Goal: Find specific page/section: Find specific page/section

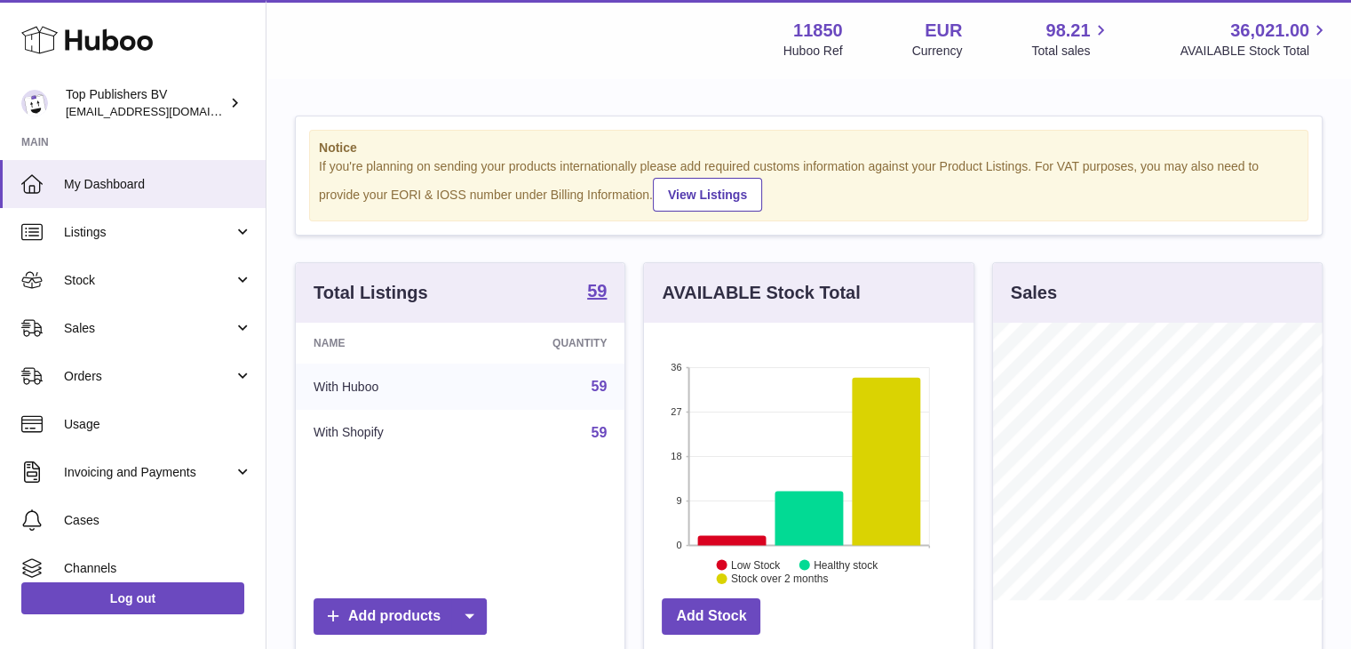
scroll to position [277, 330]
click at [116, 245] on link "Listings" at bounding box center [133, 232] width 266 height 48
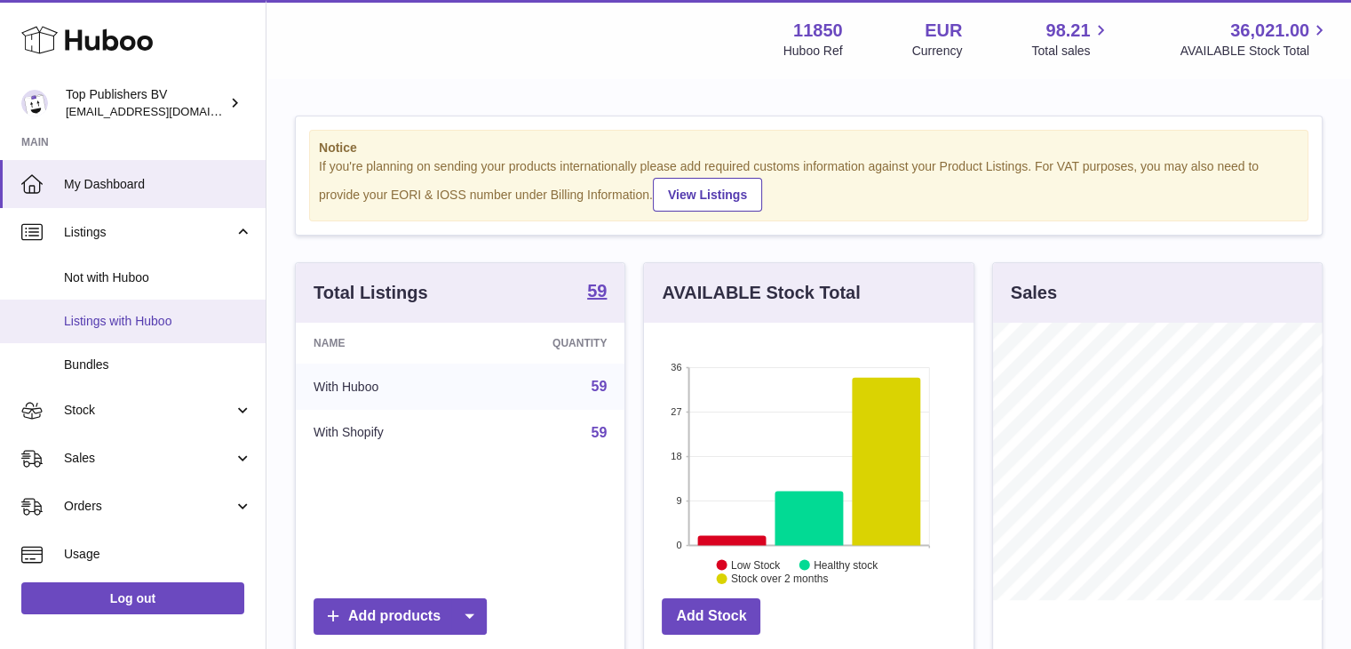
click at [127, 307] on link "Listings with Huboo" at bounding box center [133, 321] width 266 height 44
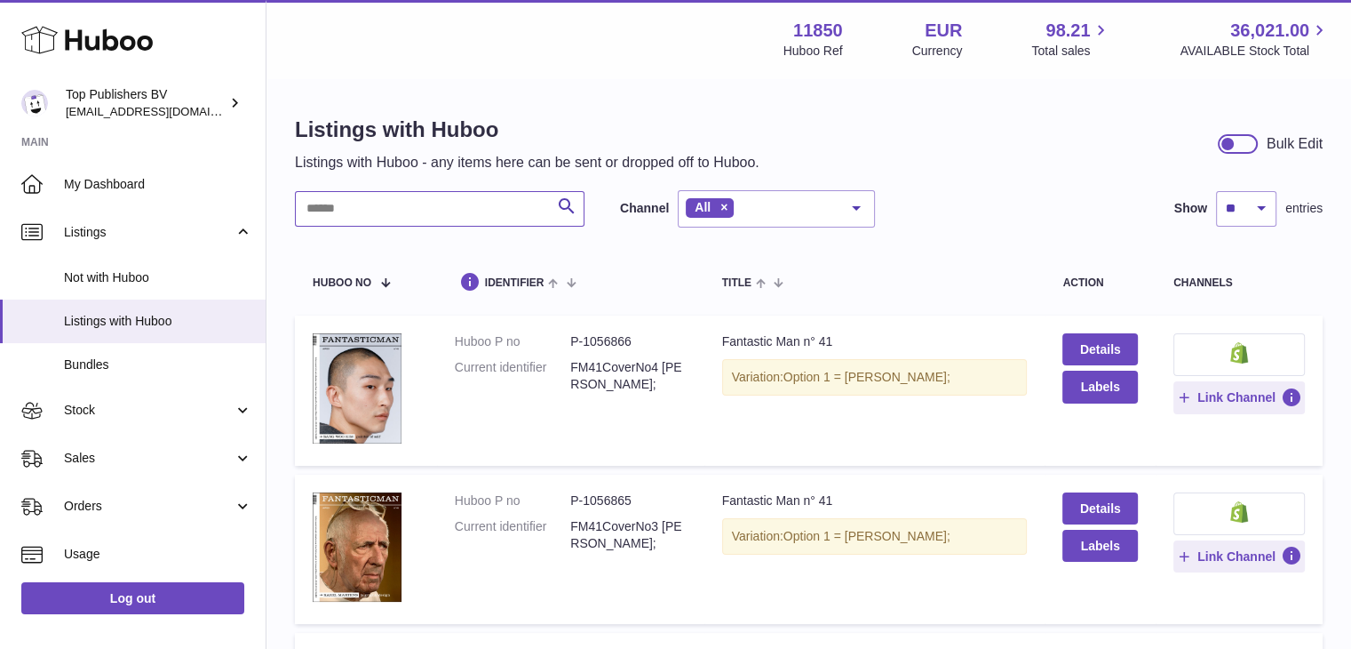
click at [426, 220] on input "text" at bounding box center [440, 209] width 290 height 36
click at [526, 508] on dl "Huboo P no P-1056865 Current identifier FM41CoverNo3 [PERSON_NAME];" at bounding box center [571, 526] width 232 height 68
click at [618, 495] on dd "P-1056865" at bounding box center [628, 500] width 116 height 17
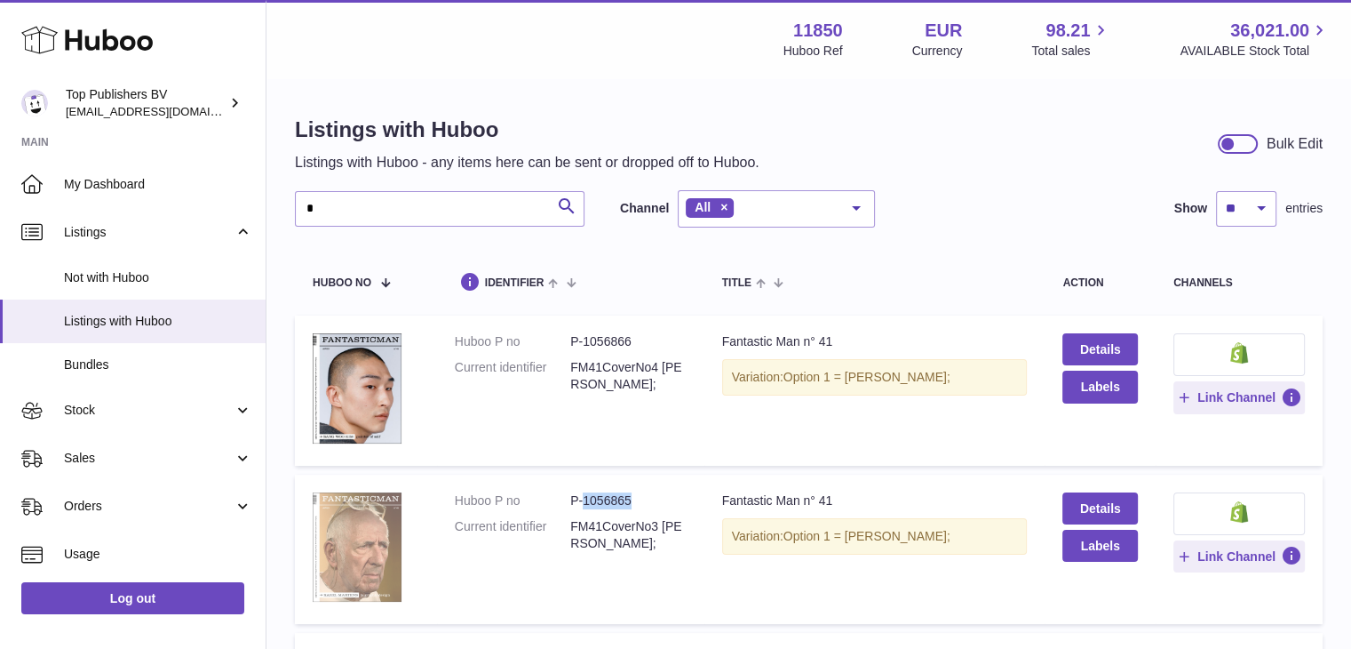
click at [355, 580] on img at bounding box center [357, 547] width 89 height 110
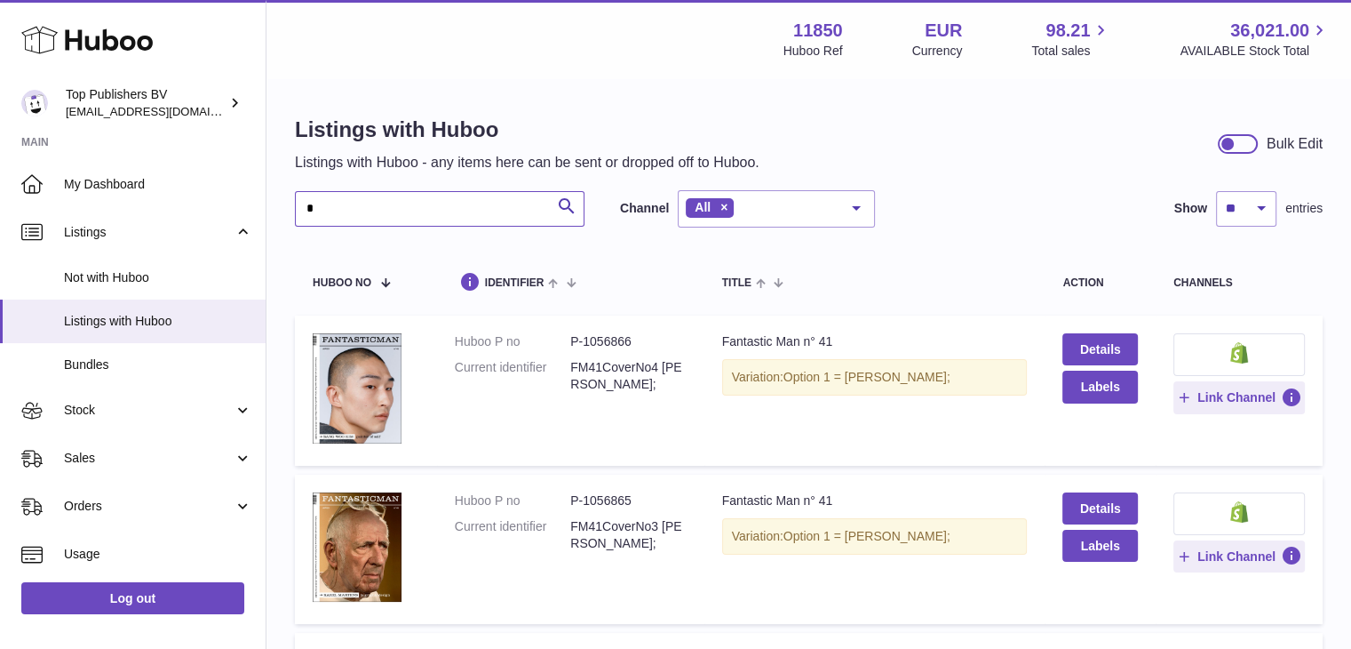
click at [449, 214] on input "*" at bounding box center [440, 209] width 290 height 36
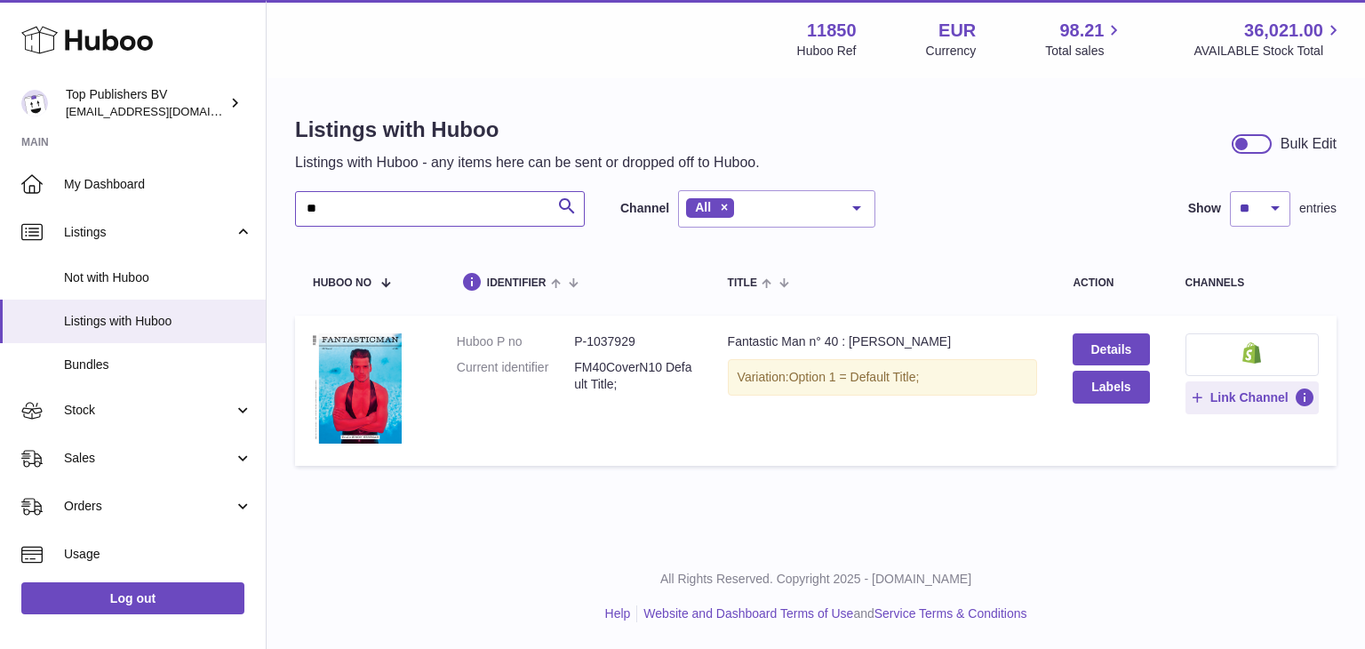
type input "*"
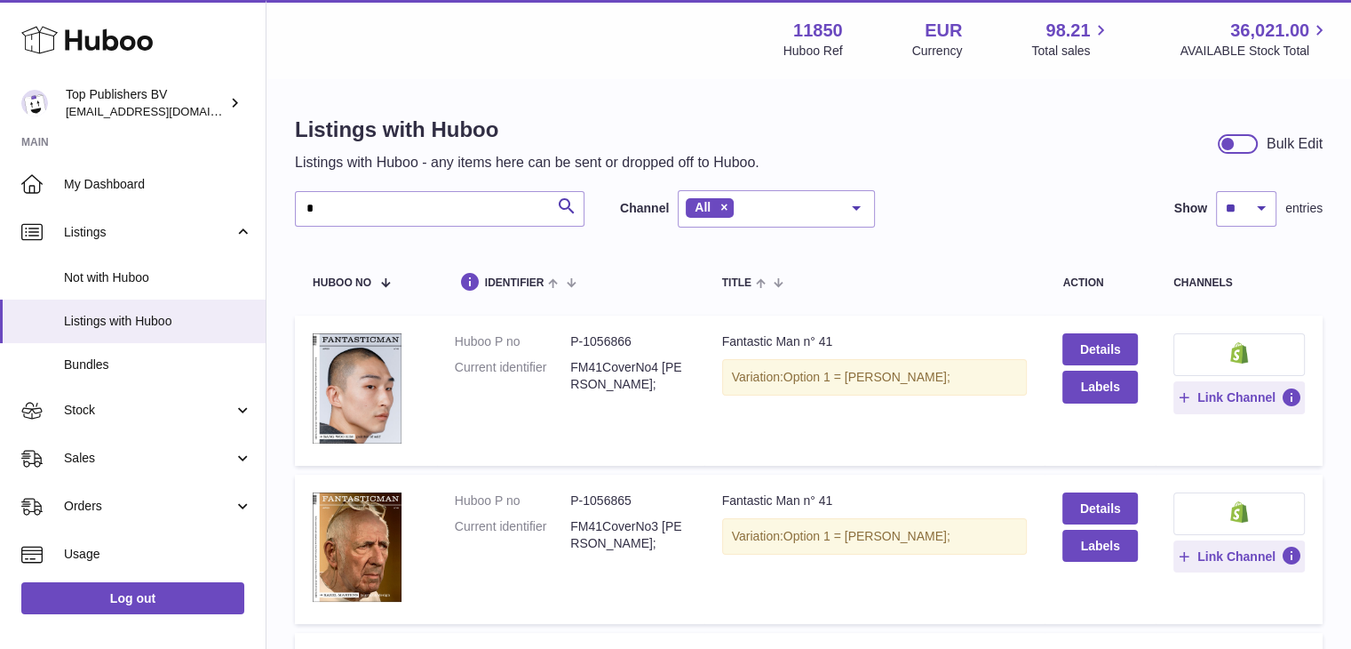
click at [610, 494] on dd "P-1056865" at bounding box center [628, 500] width 116 height 17
copy dd "1056865"
click at [373, 218] on input "*" at bounding box center [440, 209] width 290 height 36
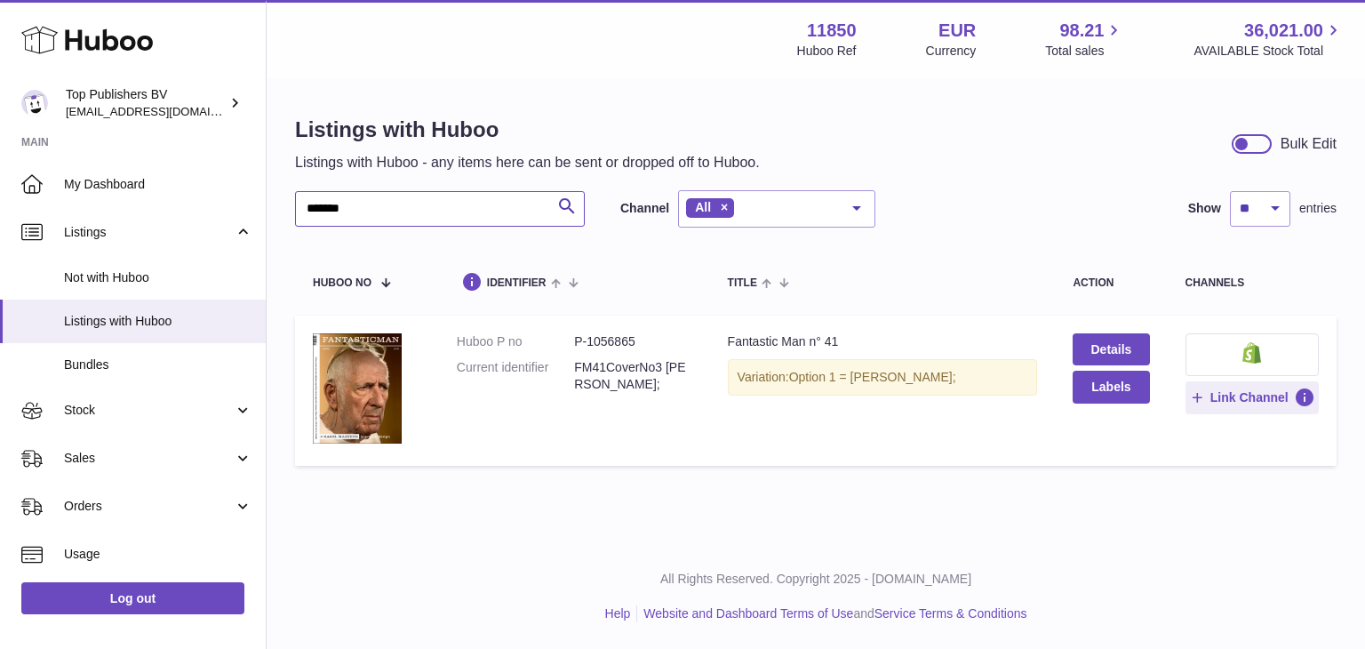
type input "*******"
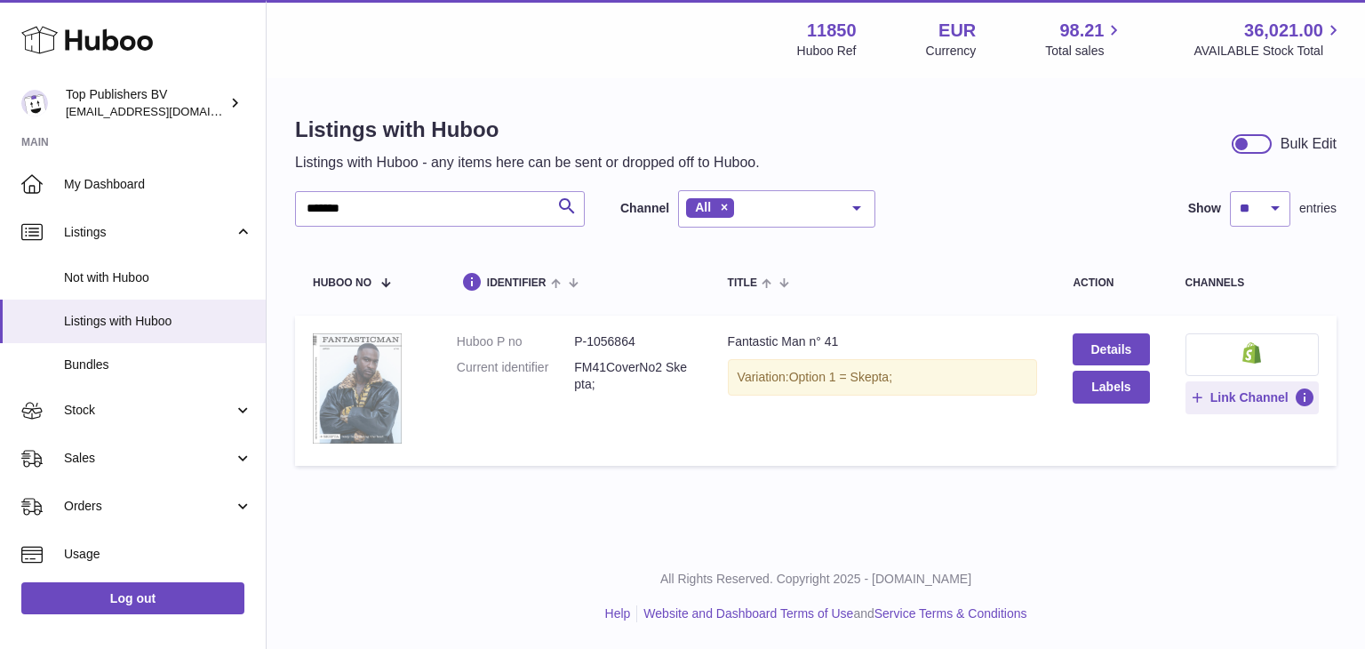
click at [323, 382] on img at bounding box center [357, 388] width 89 height 110
